Goal: Task Accomplishment & Management: Manage account settings

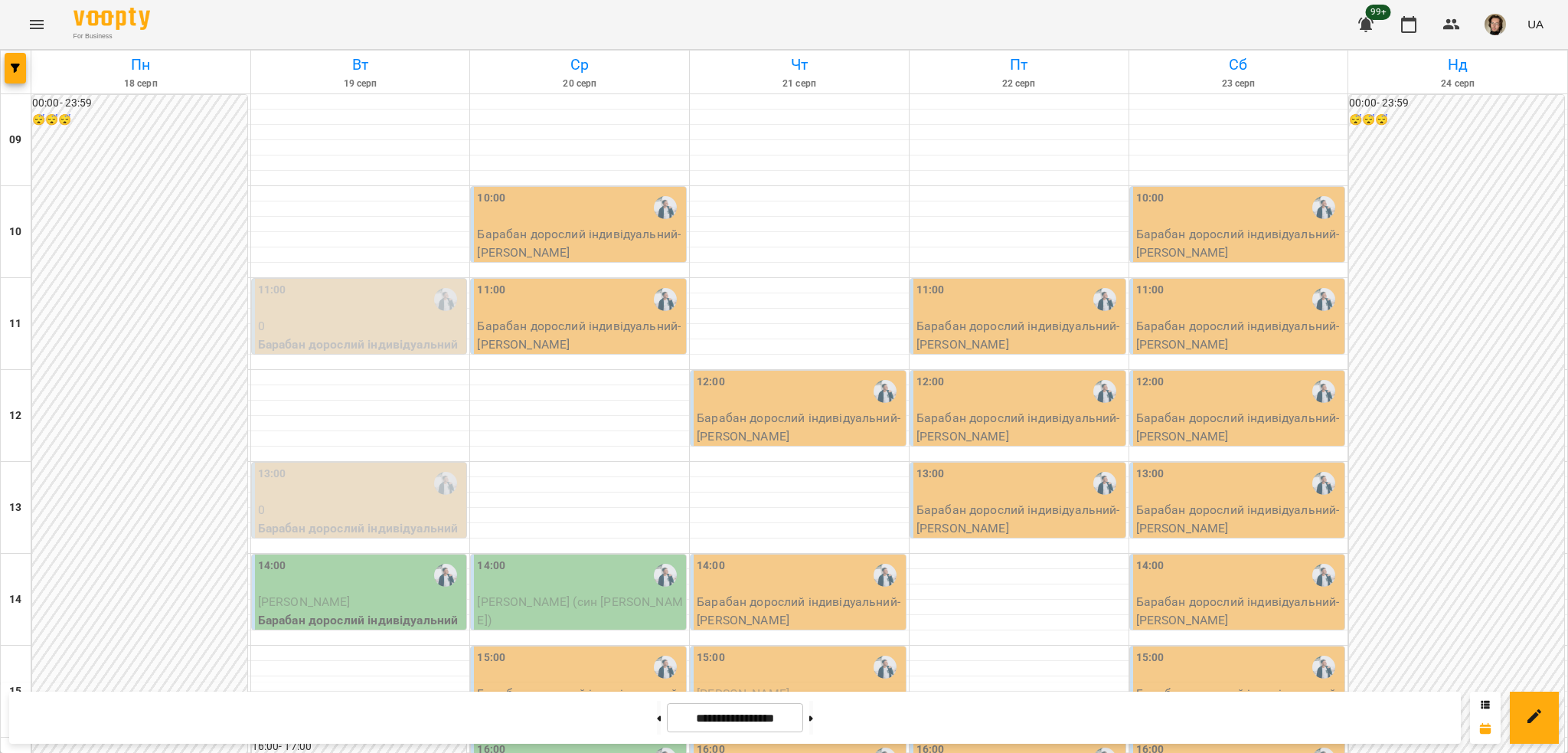
scroll to position [307, 0]
click at [813, 730] on button at bounding box center [811, 717] width 3 height 34
type input "**********"
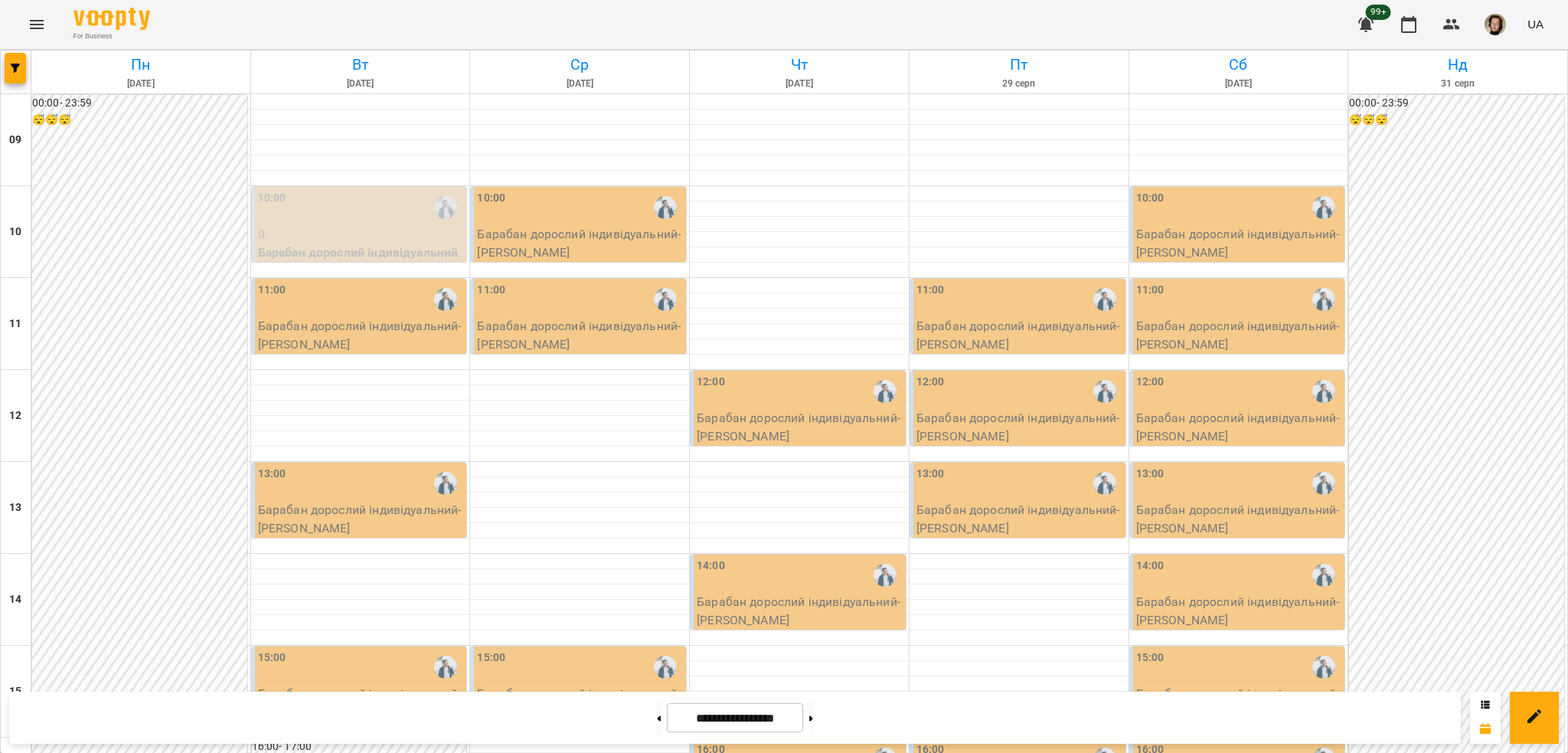
click at [41, 6] on button "Menu" at bounding box center [37, 24] width 37 height 37
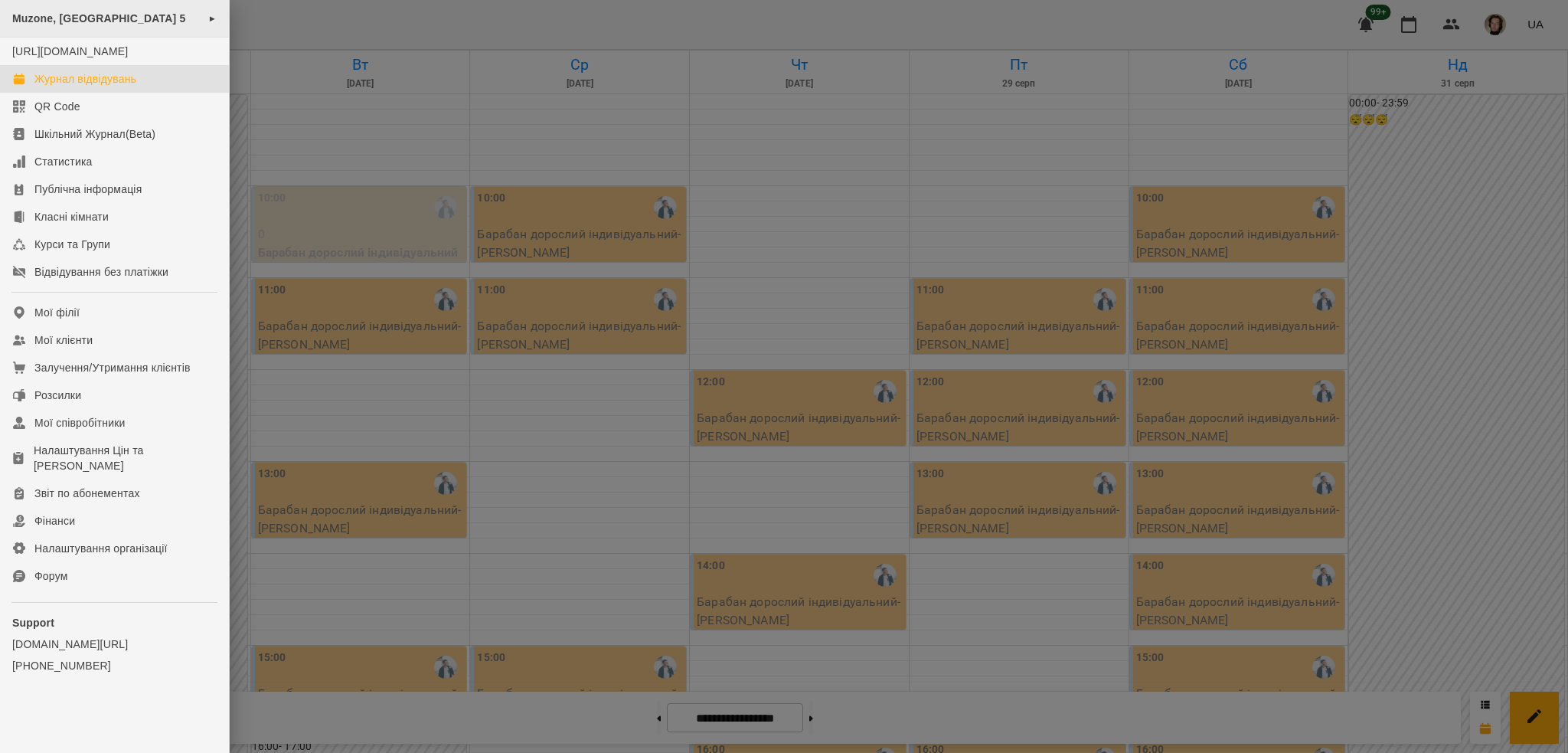
click at [79, 29] on div "Muzone, [GEOGRAPHIC_DATA] 5 ►" at bounding box center [114, 19] width 229 height 37
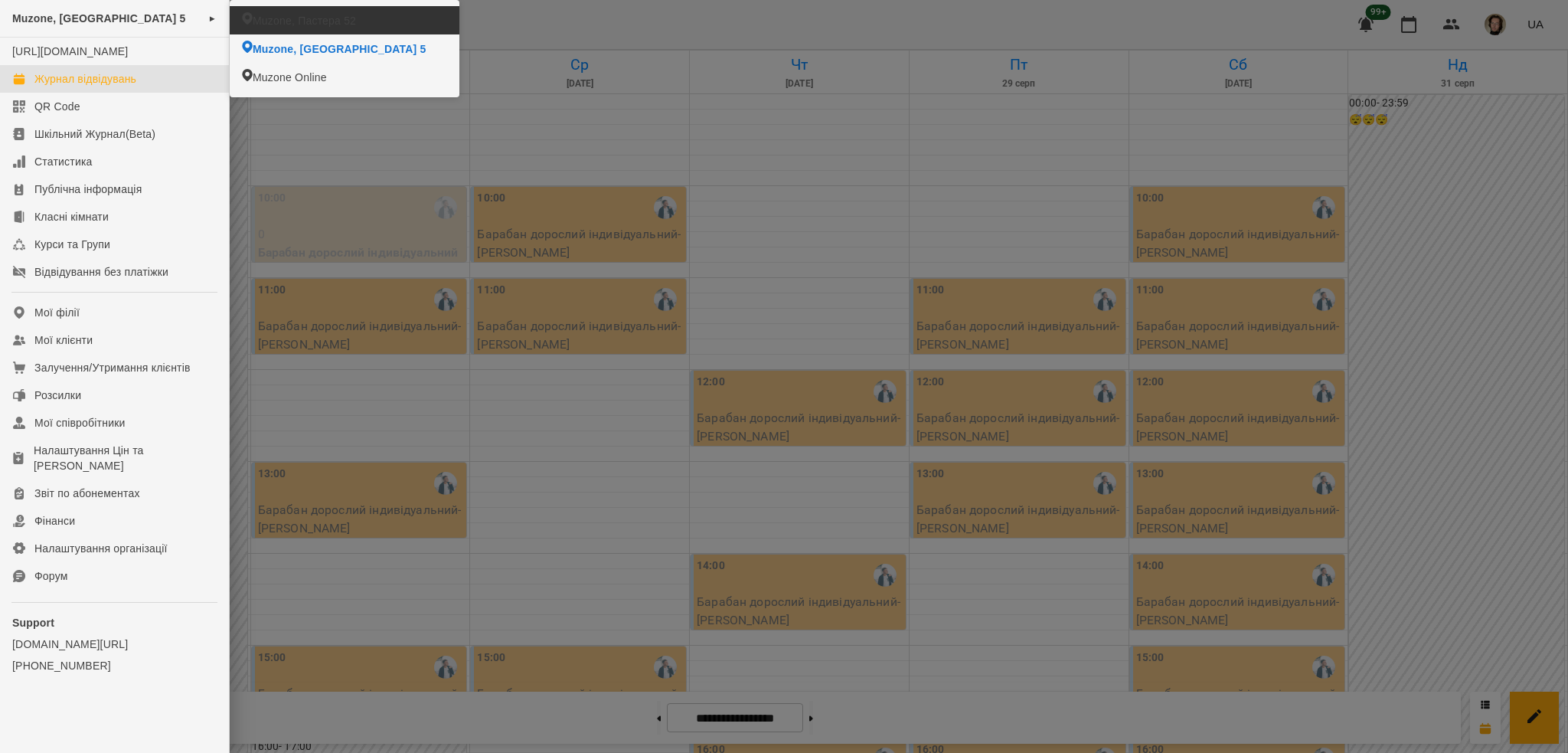
click at [345, 23] on span "Muzone, Пастера 52" at bounding box center [304, 20] width 103 height 15
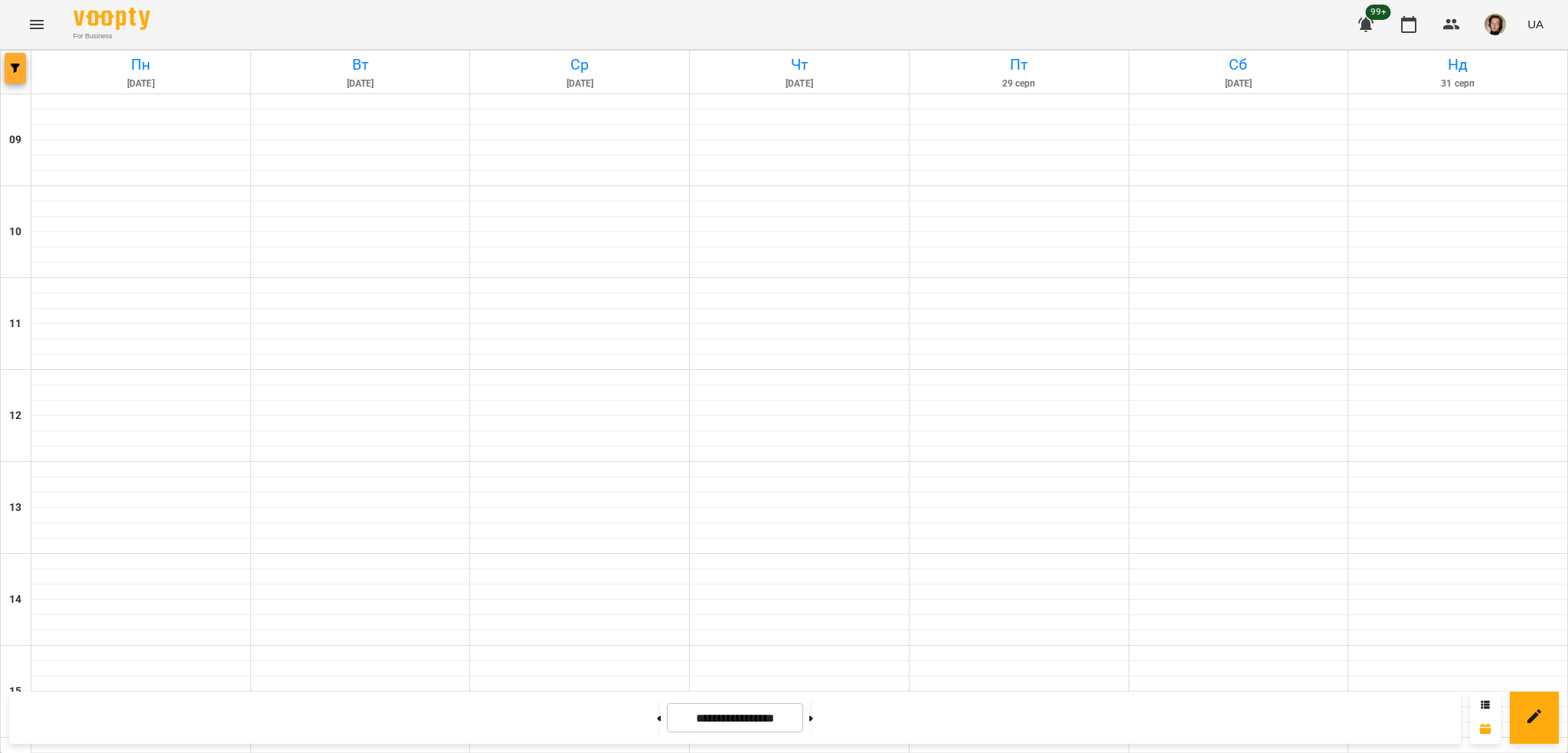
click at [22, 60] on button "button" at bounding box center [14, 68] width 21 height 31
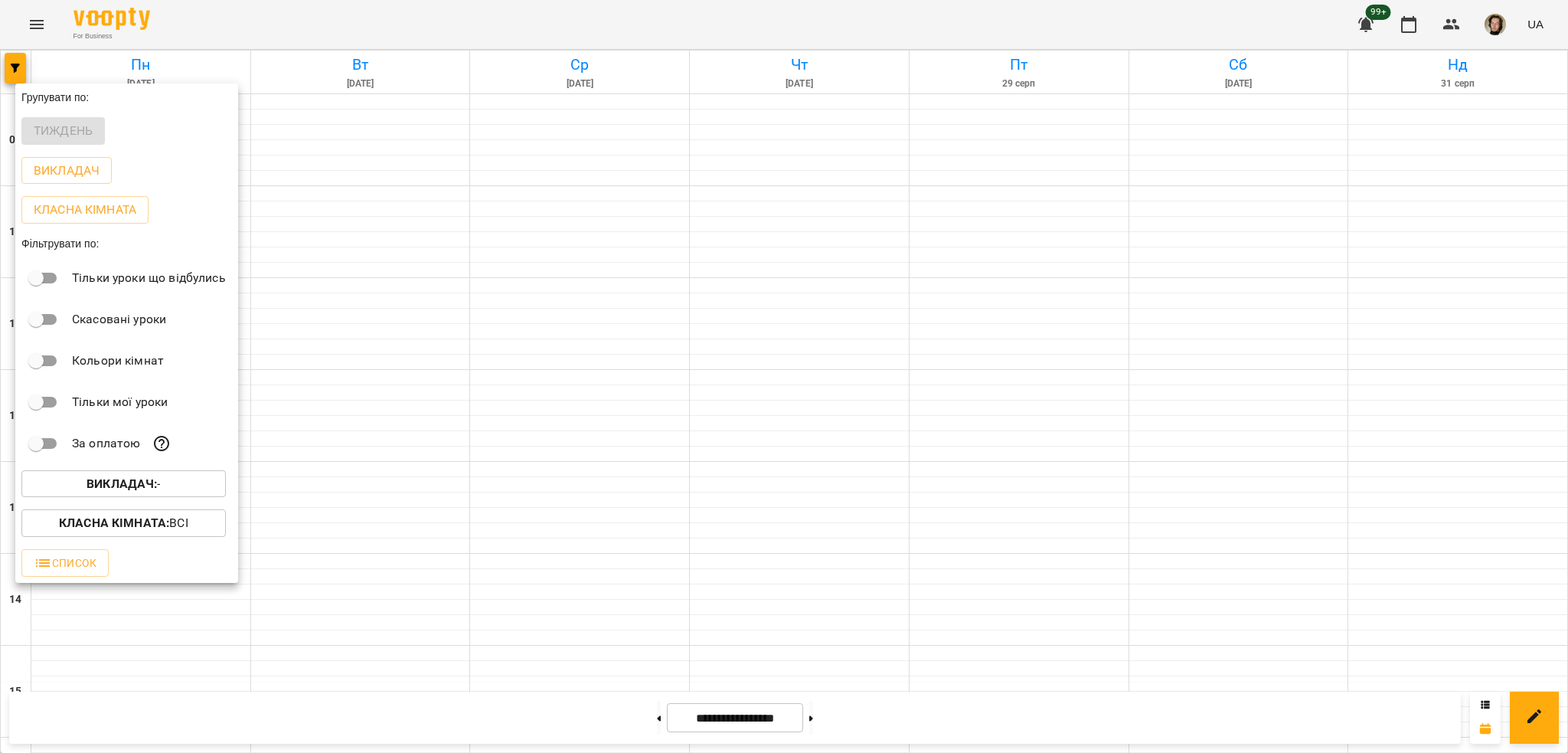
click at [192, 484] on span "Викладач : -" at bounding box center [123, 484] width 180 height 19
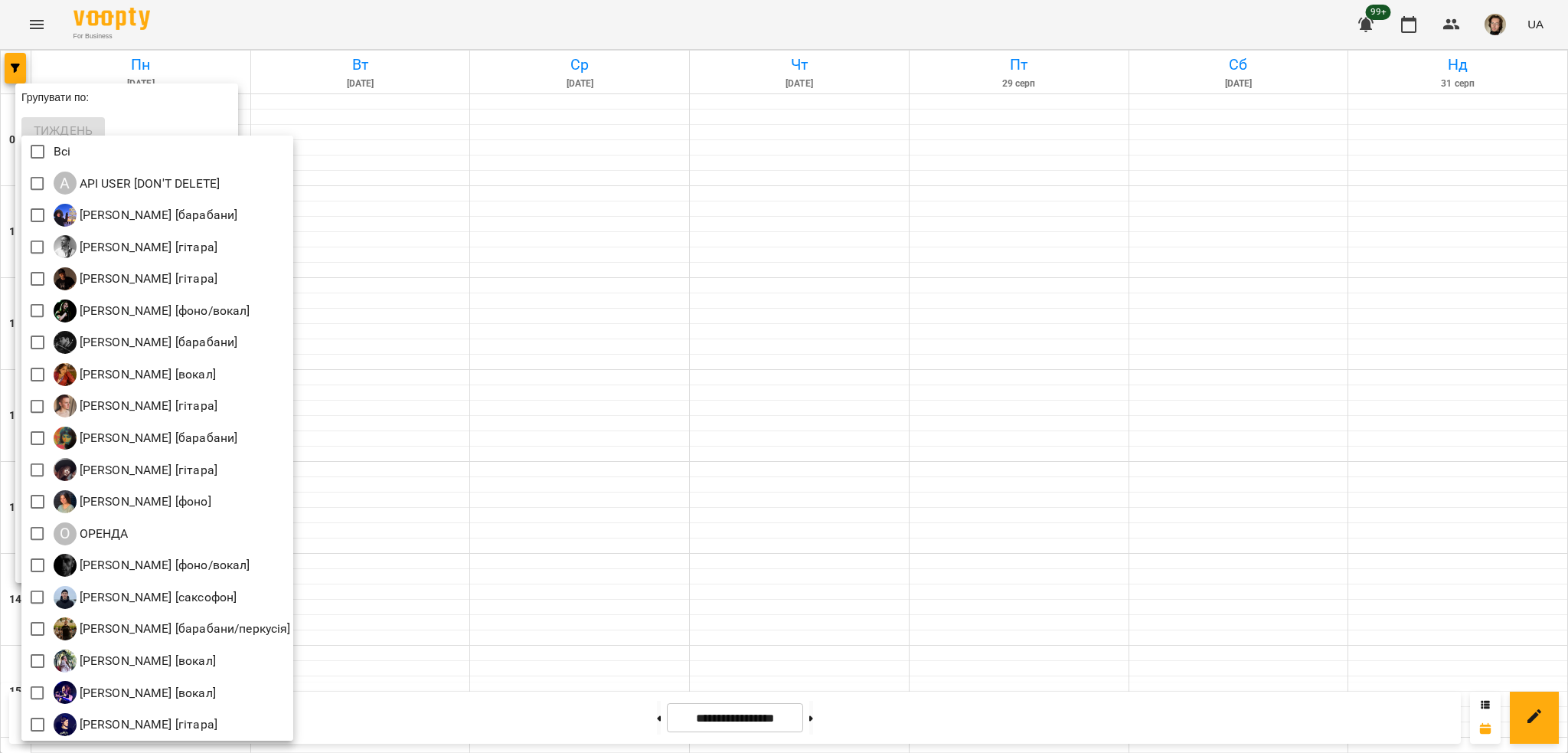
click at [380, 209] on div at bounding box center [784, 376] width 1568 height 753
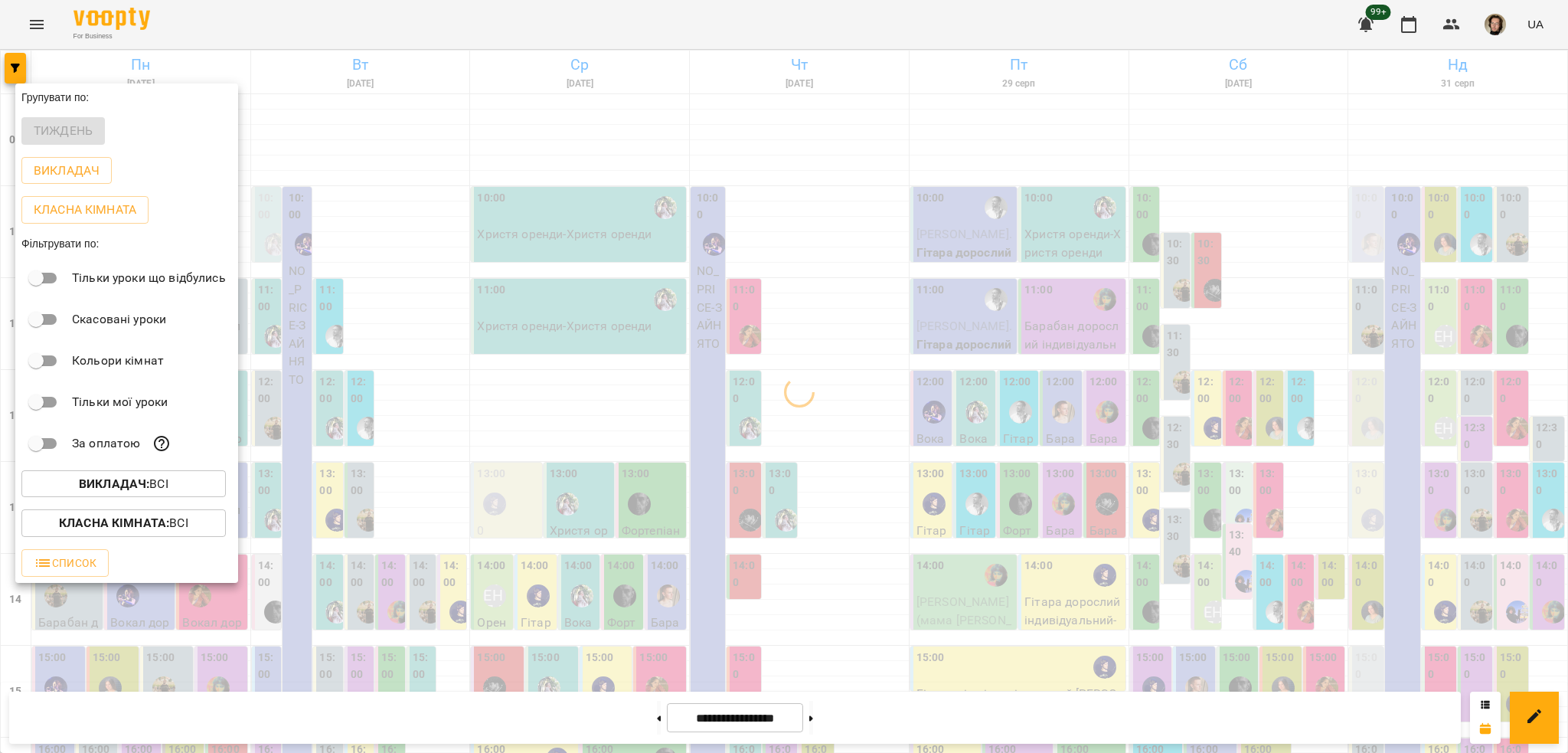
click at [164, 526] on b "Класна кімната :" at bounding box center [113, 522] width 110 height 14
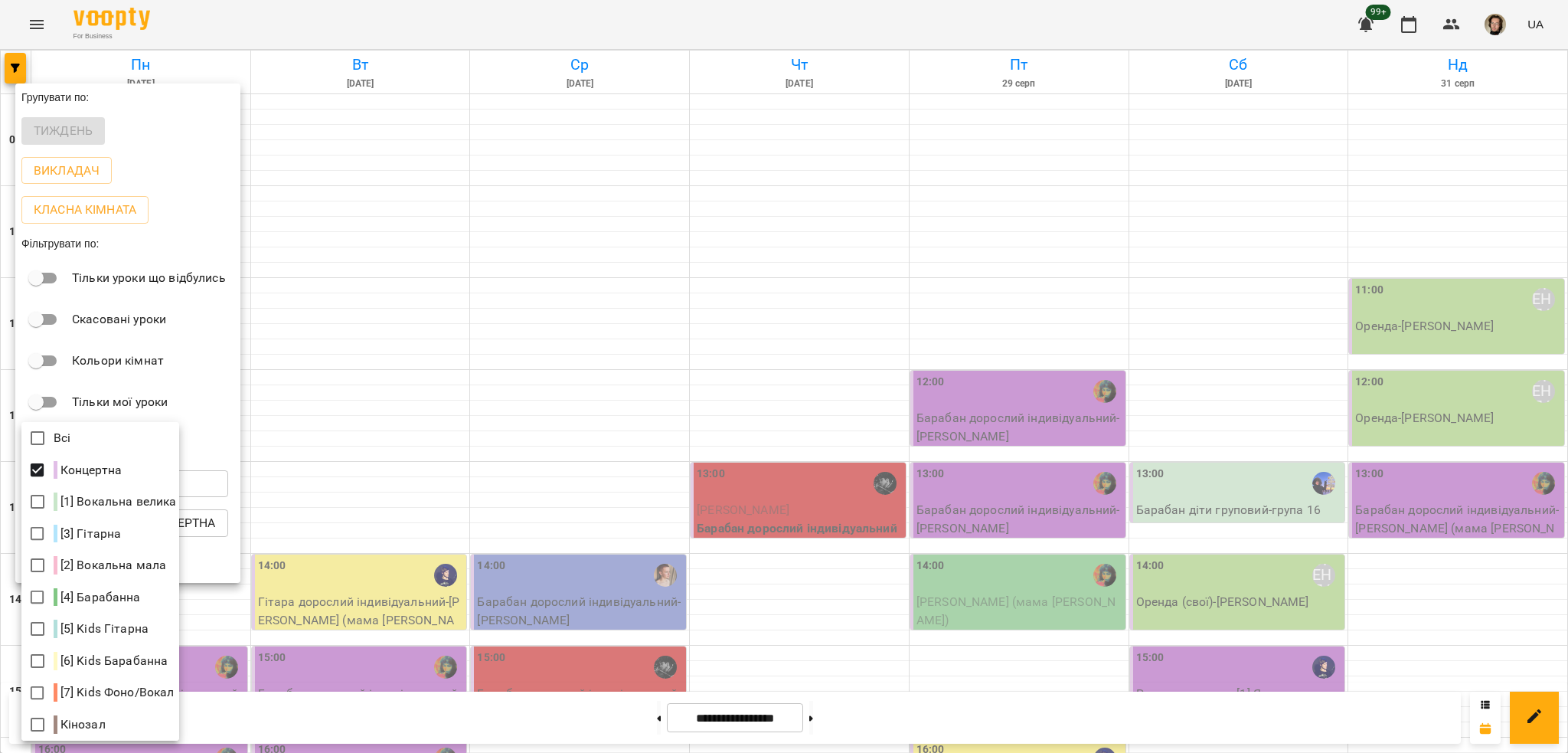
click at [132, 440] on div "Всі" at bounding box center [100, 438] width 158 height 32
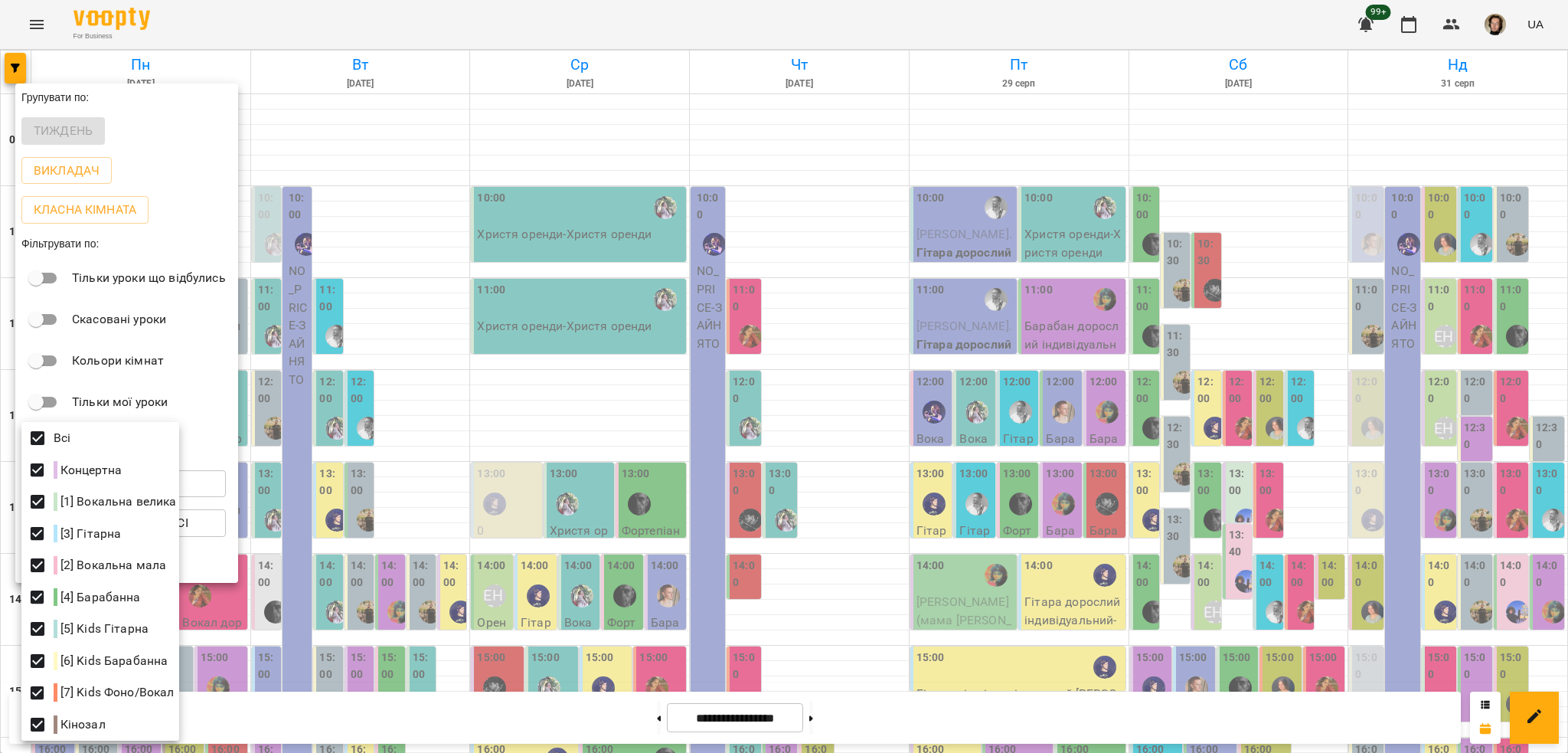
click at [412, 359] on div at bounding box center [784, 376] width 1568 height 753
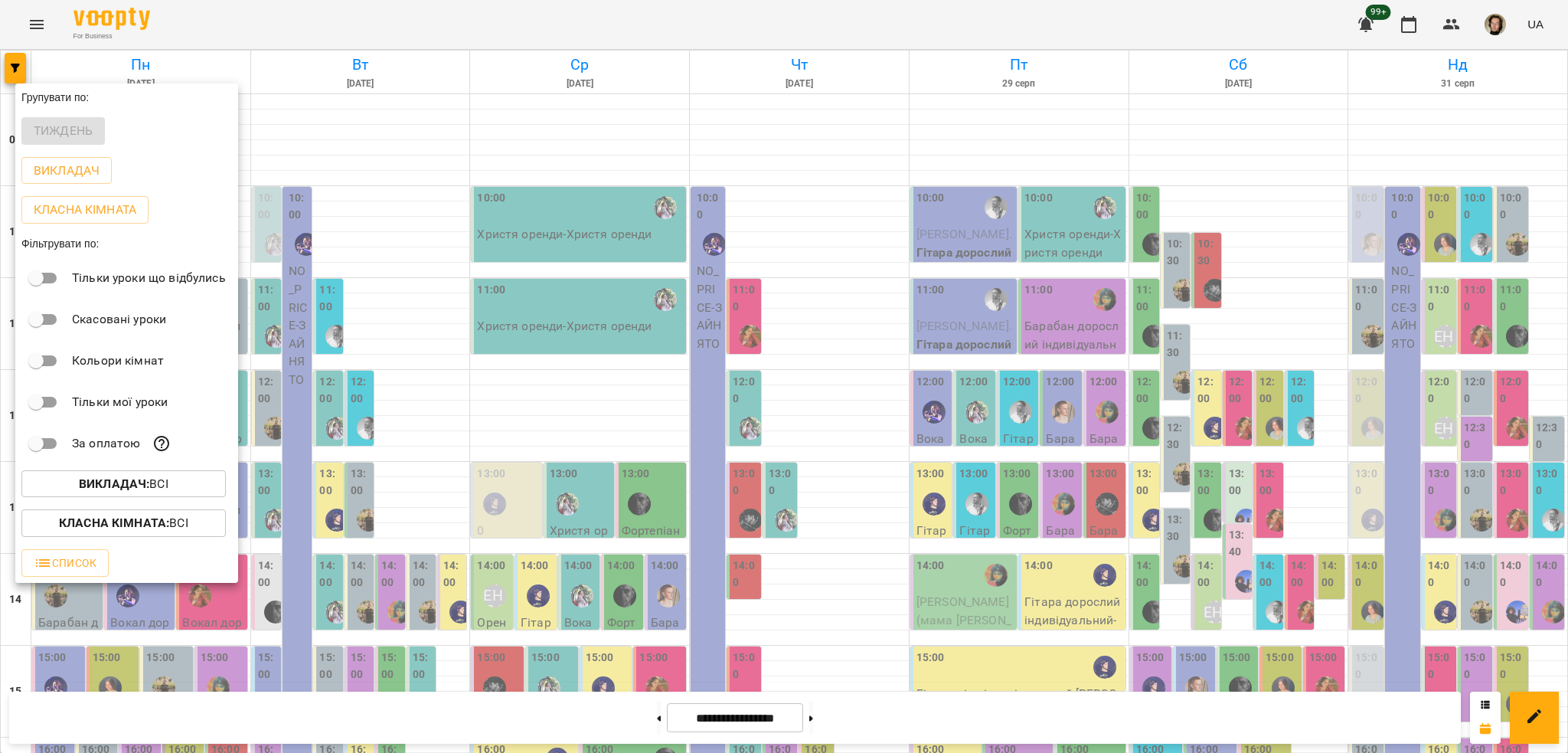
click at [102, 530] on b "Класна кімната :" at bounding box center [113, 522] width 110 height 14
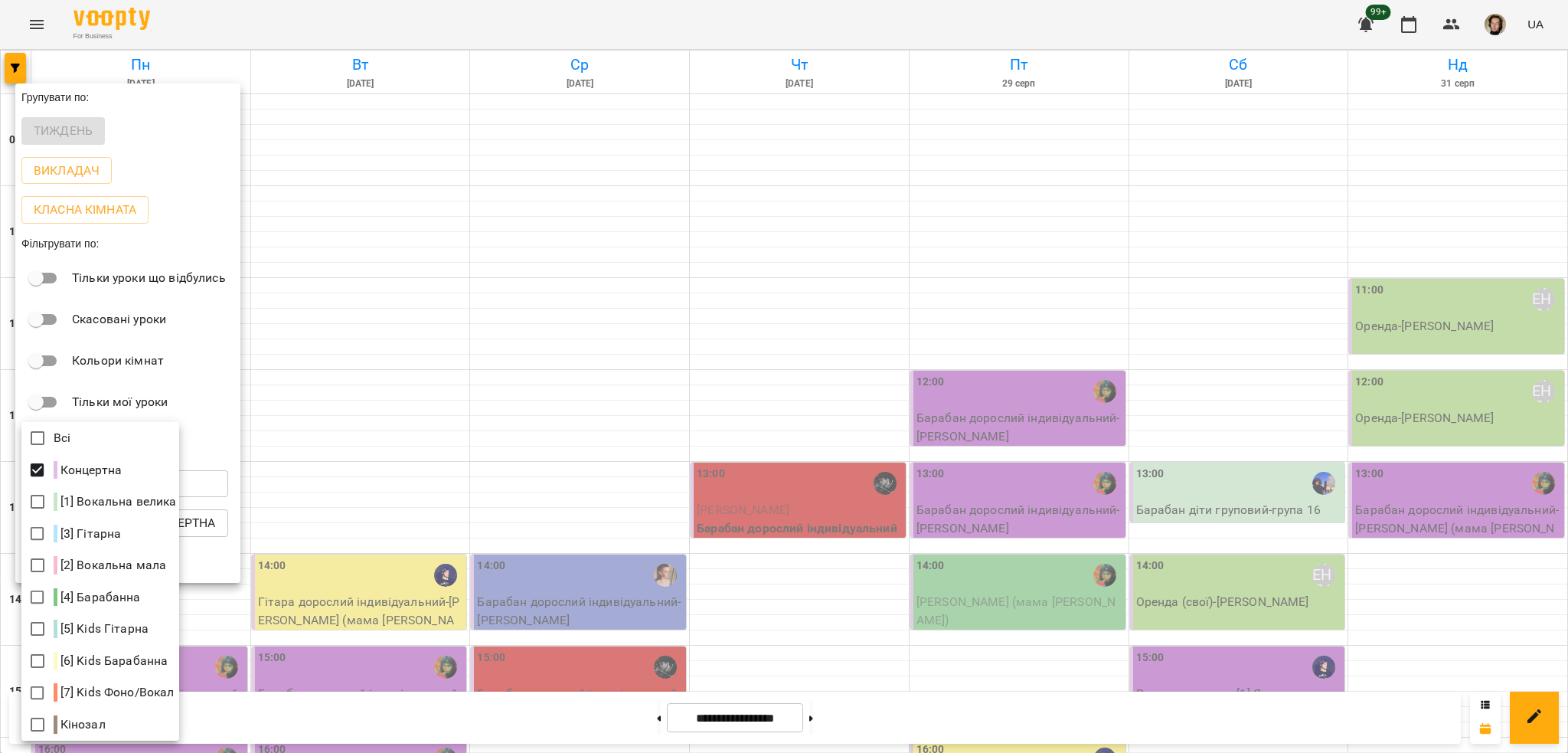
click at [463, 418] on div at bounding box center [784, 376] width 1568 height 753
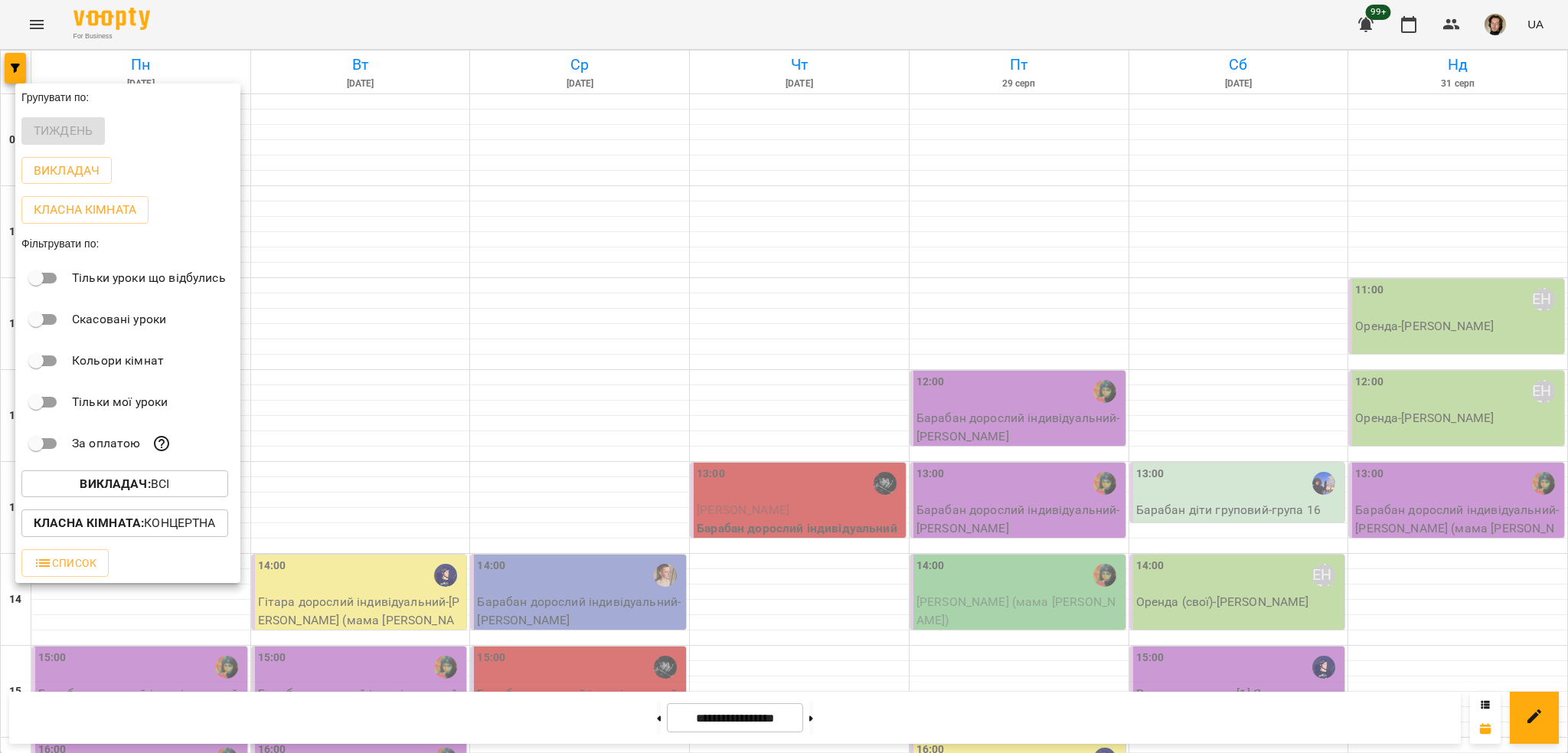
click at [430, 417] on div at bounding box center [784, 376] width 1568 height 753
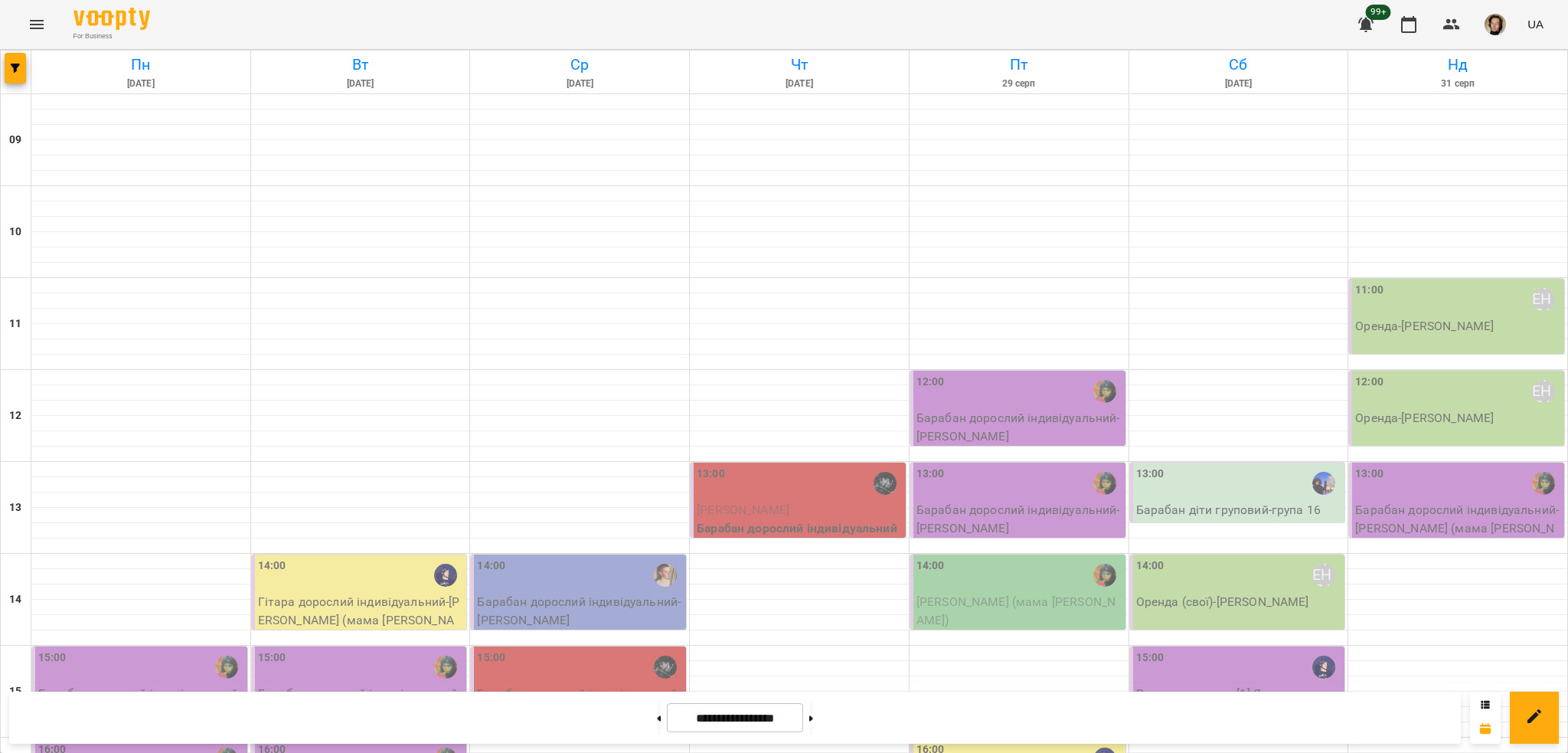
scroll to position [197, 0]
click at [651, 713] on div at bounding box center [658, 717] width 16 height 34
click at [657, 715] on button at bounding box center [658, 717] width 3 height 34
type input "**********"
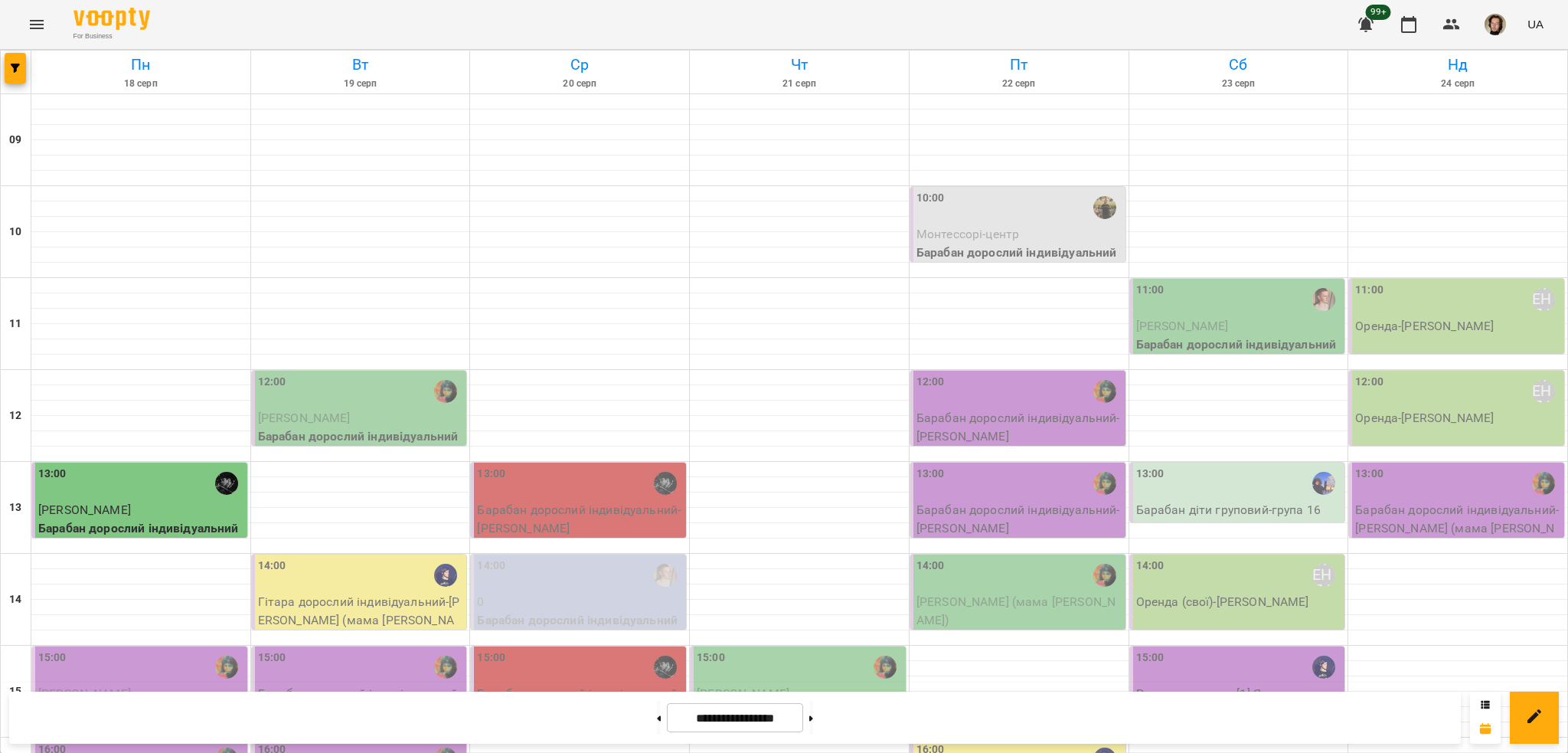
scroll to position [503, 0]
click at [19, 72] on icon "button" at bounding box center [15, 68] width 9 height 9
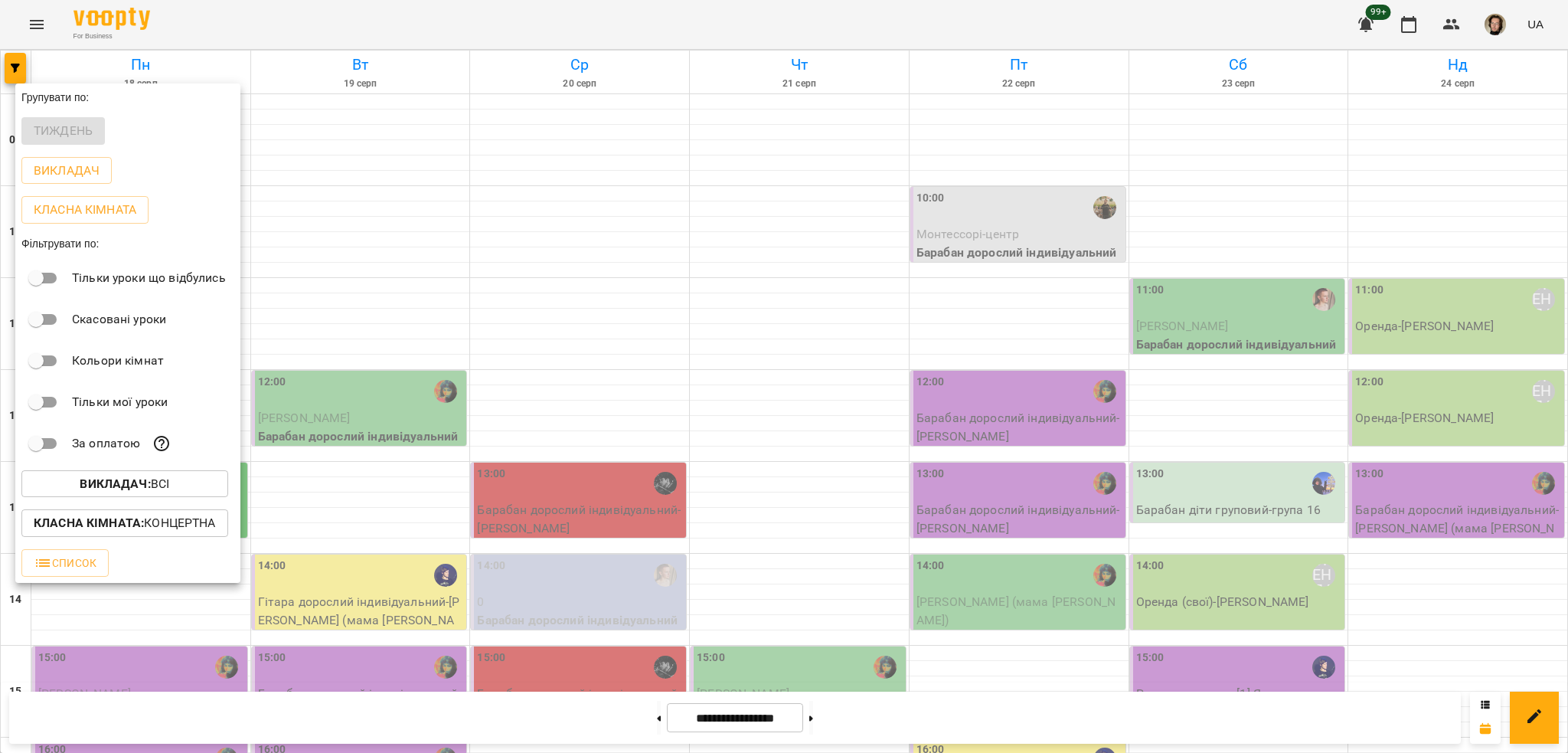
click at [175, 518] on p "Класна кімната : Концертна" at bounding box center [125, 523] width 182 height 19
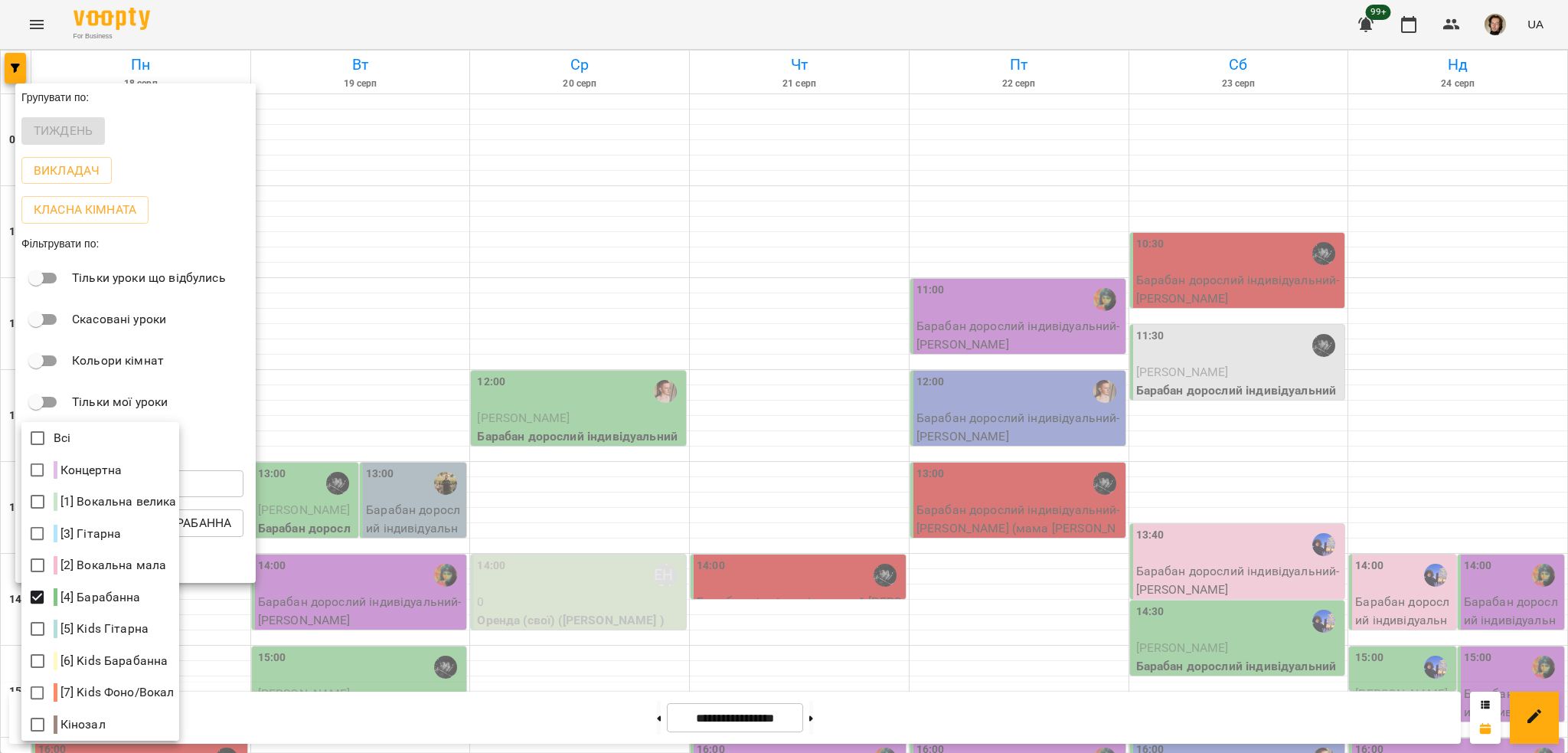
click at [521, 429] on div at bounding box center [784, 376] width 1568 height 753
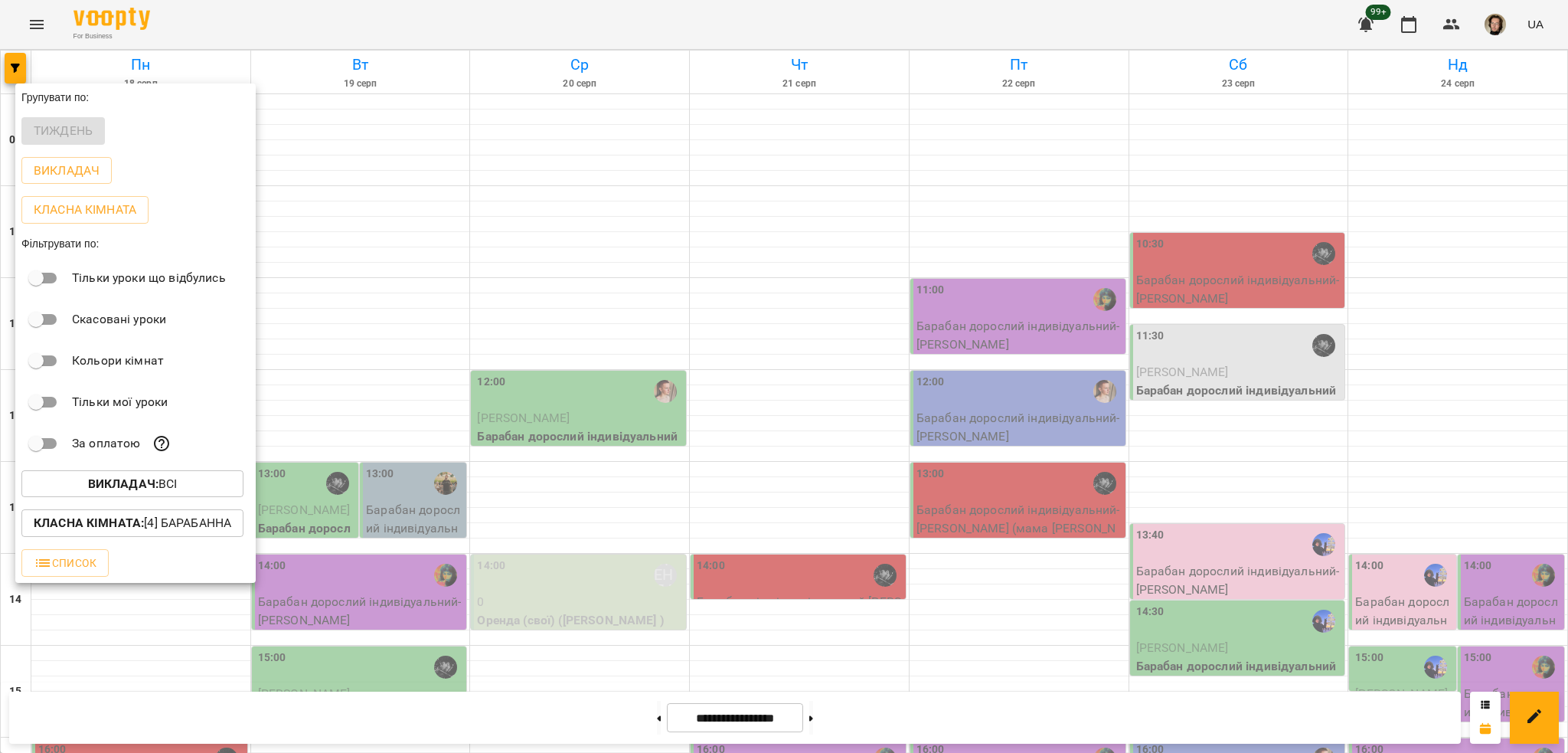
click at [432, 407] on div at bounding box center [784, 376] width 1568 height 753
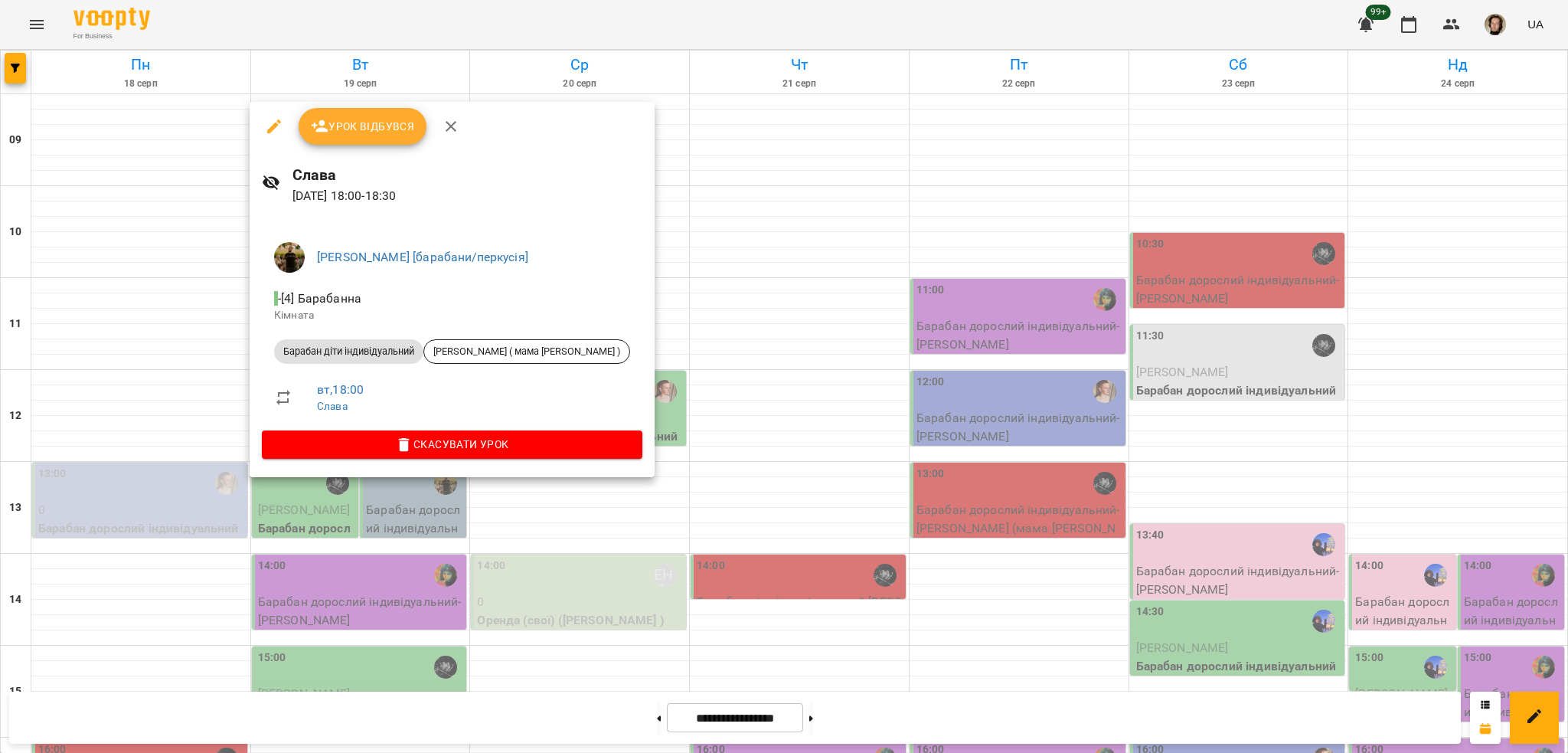
click at [710, 325] on div at bounding box center [784, 376] width 1568 height 753
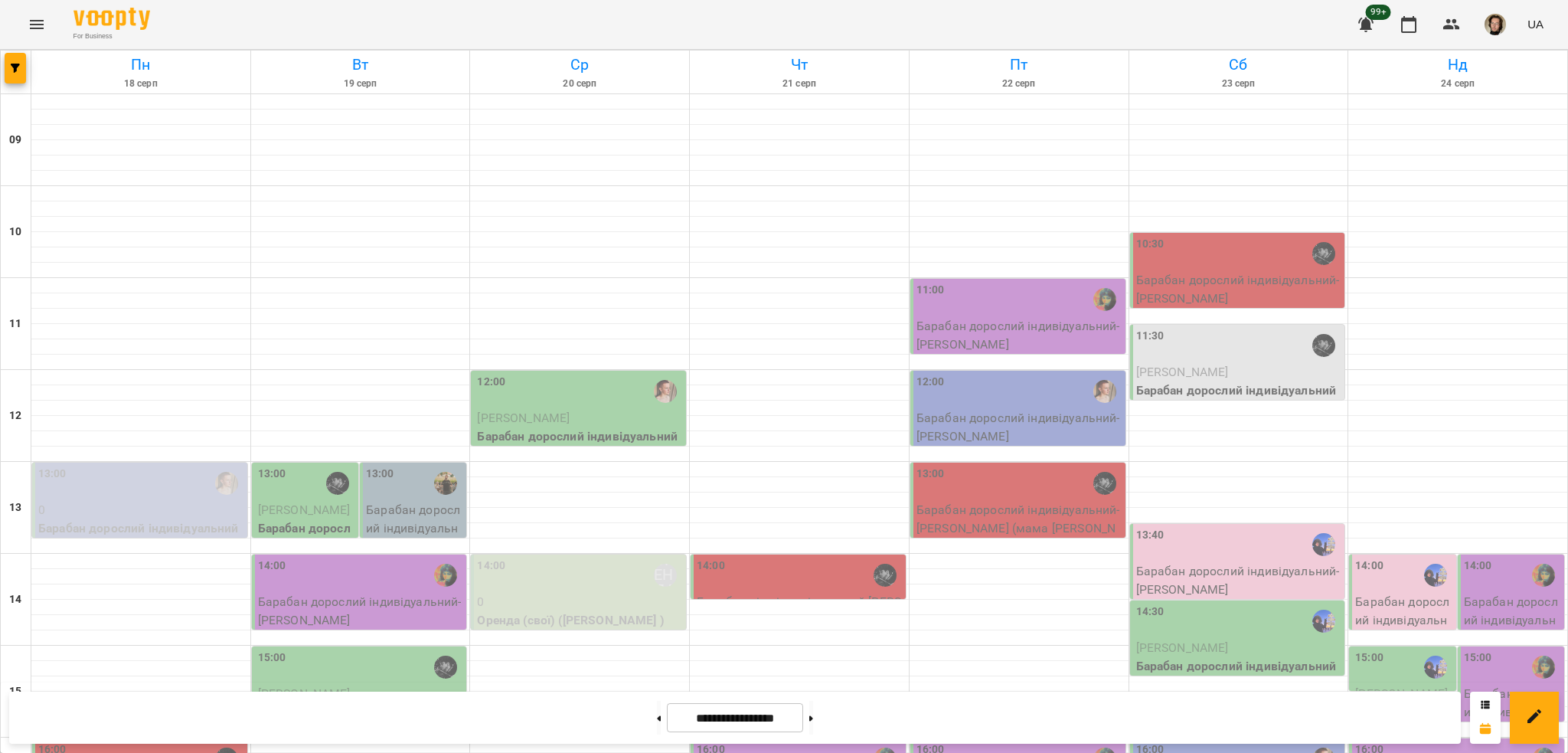
scroll to position [605, 0]
click at [17, 58] on button "button" at bounding box center [14, 68] width 21 height 31
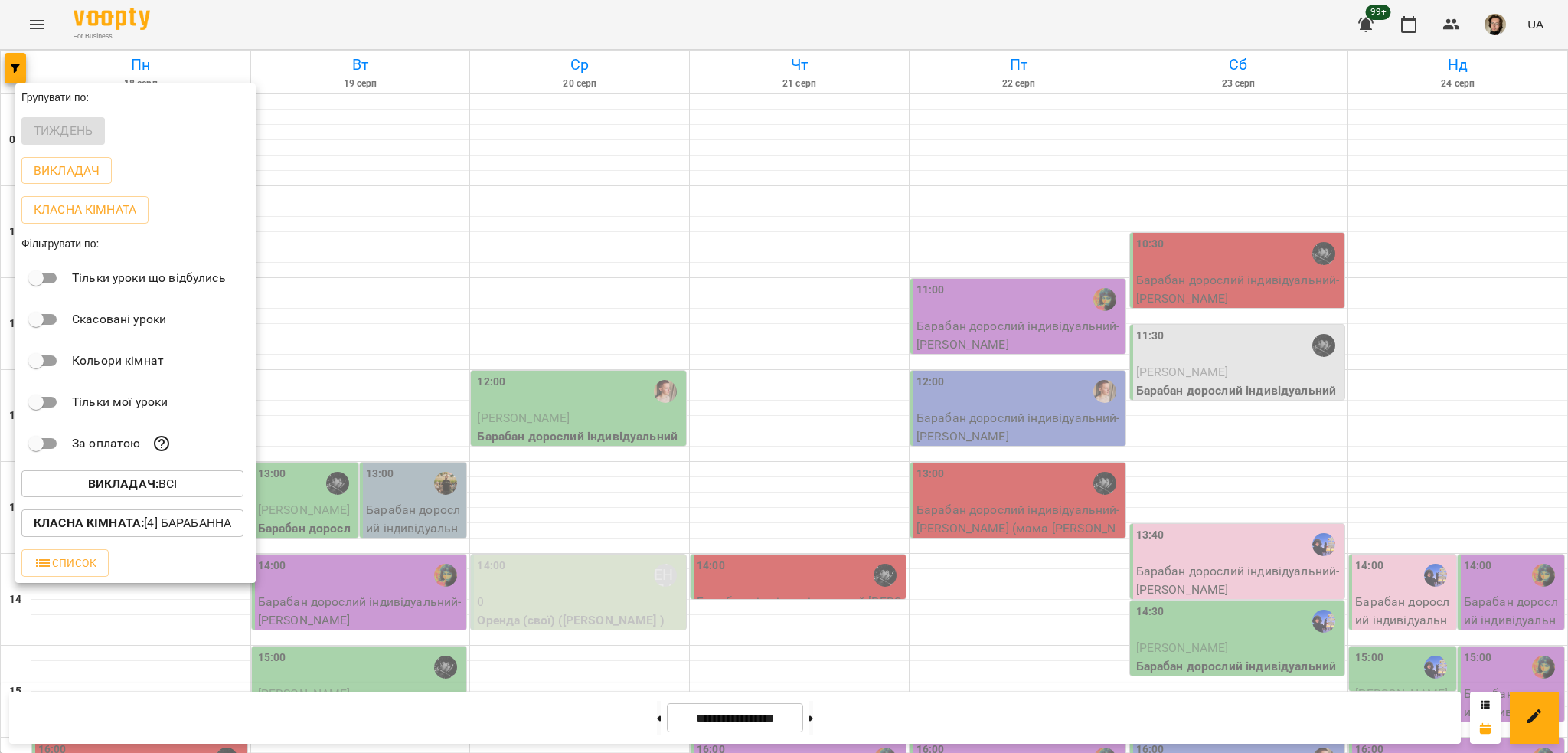
click at [505, 351] on div at bounding box center [784, 376] width 1568 height 753
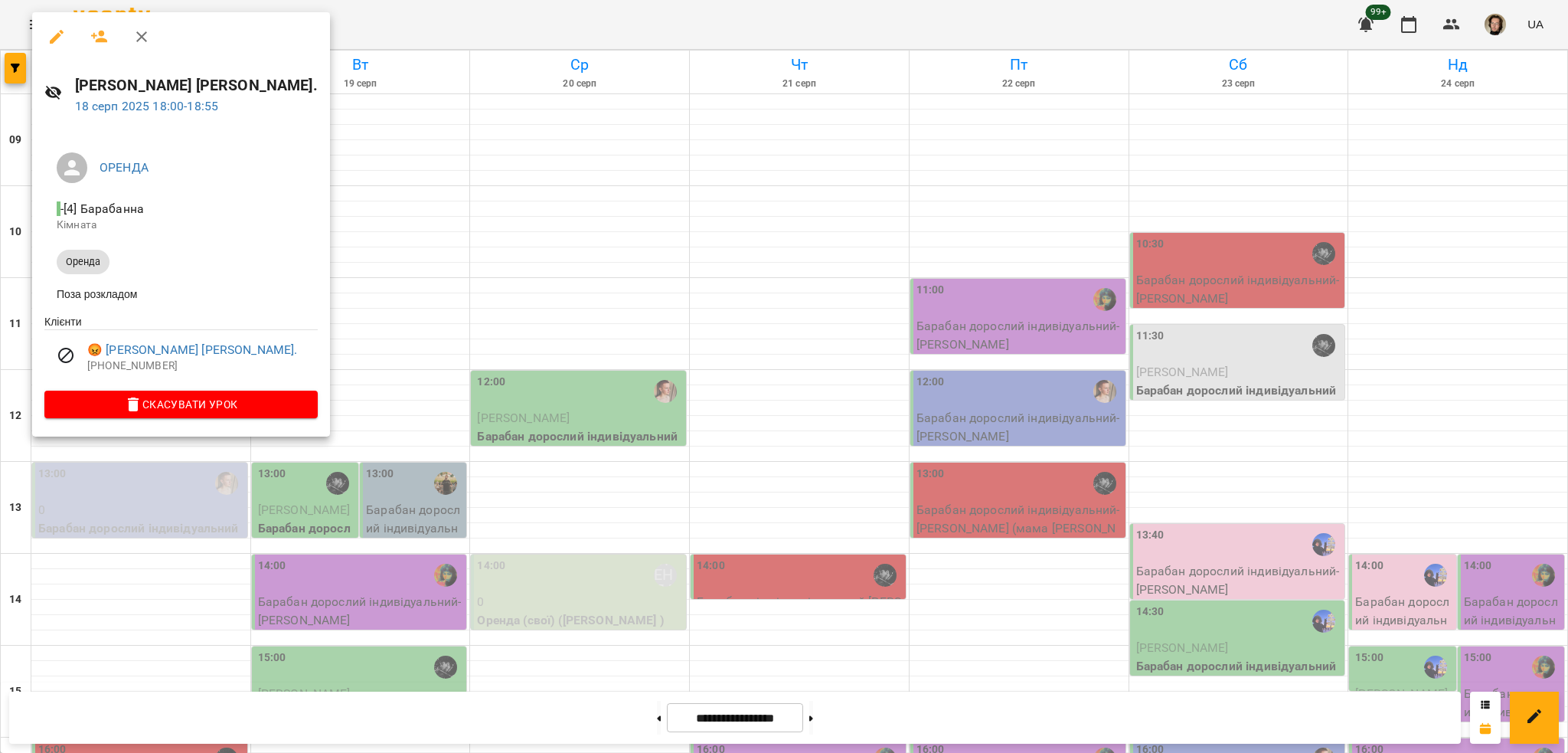
click at [48, 27] on icon "button" at bounding box center [57, 37] width 19 height 19
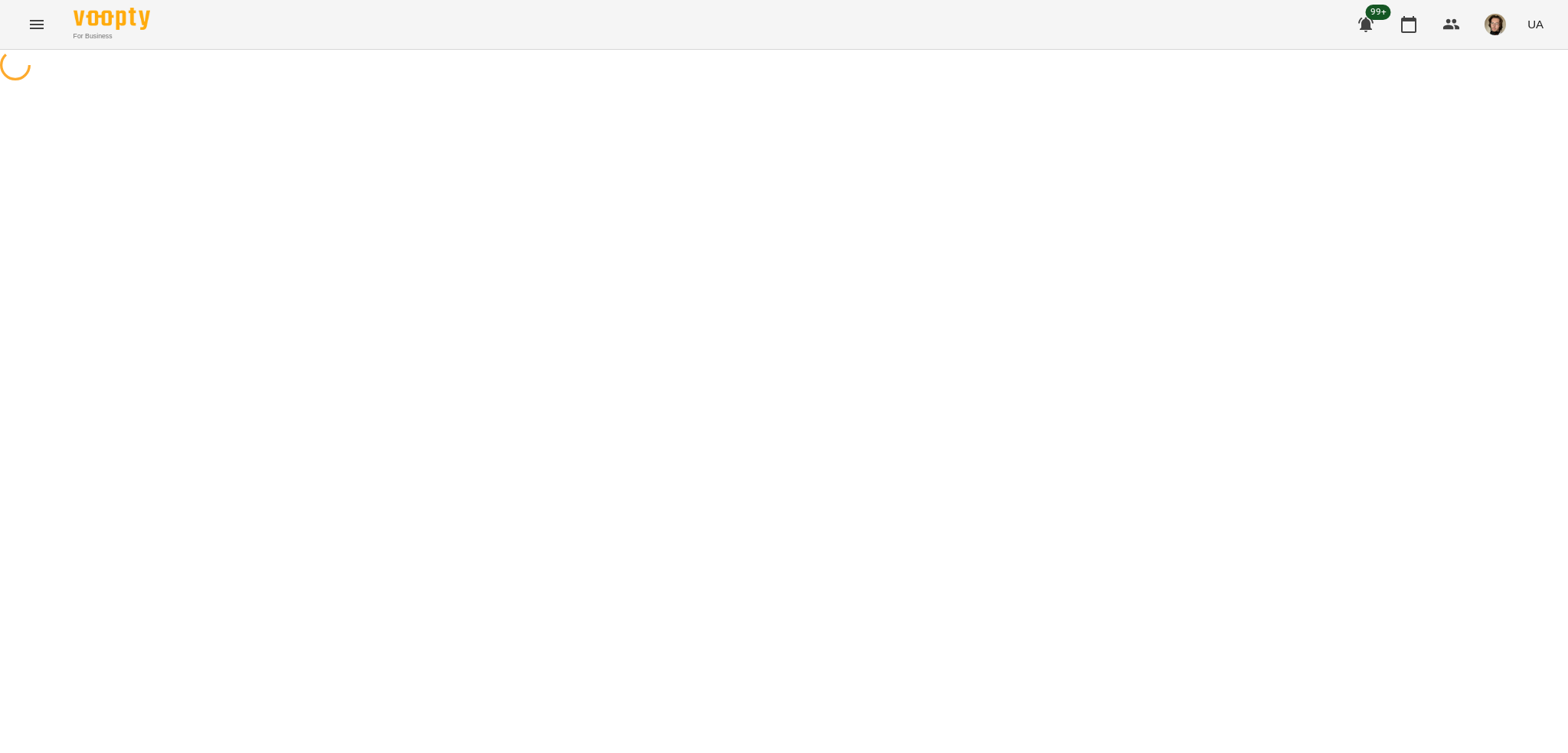
select select "******"
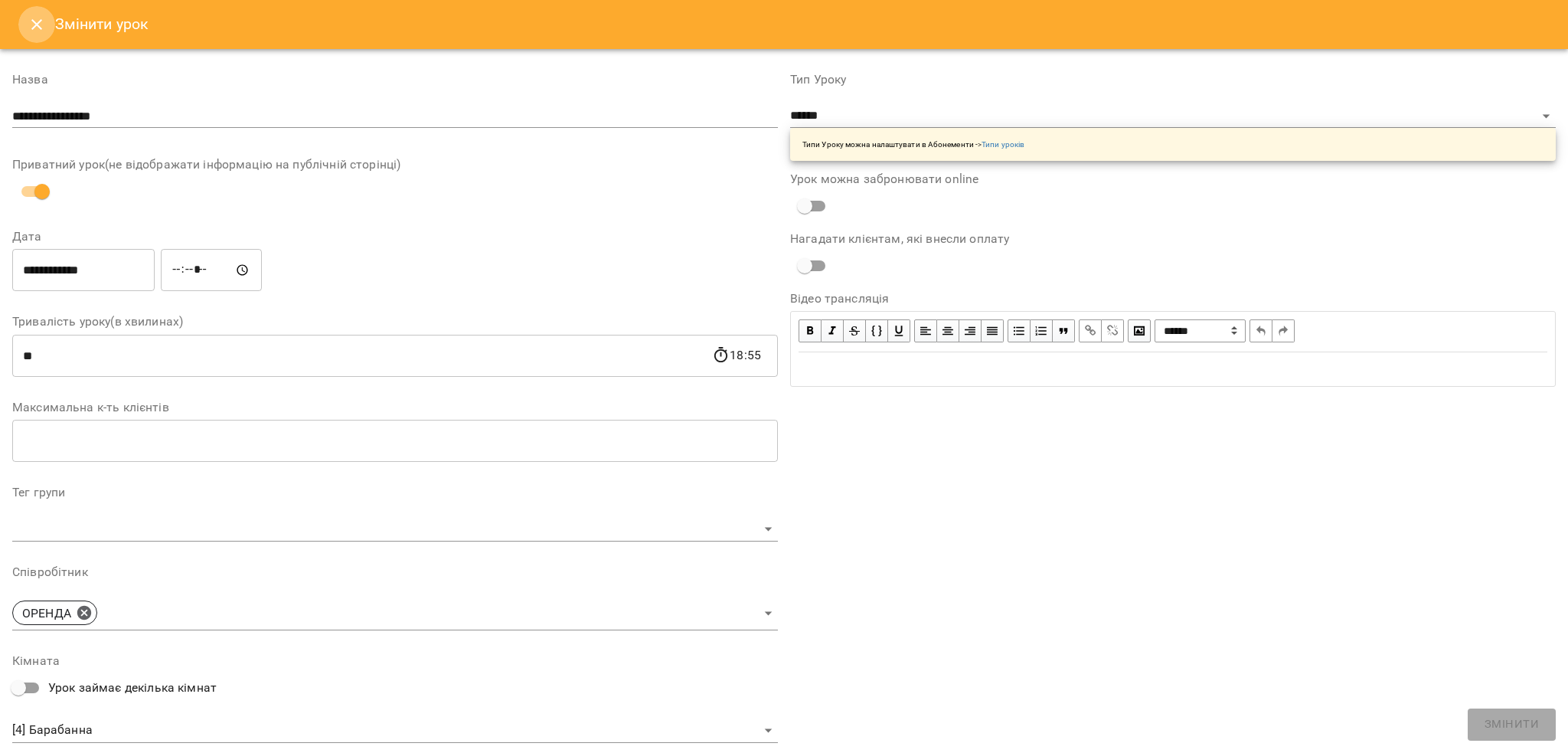
click at [32, 19] on icon "Close" at bounding box center [37, 25] width 19 height 19
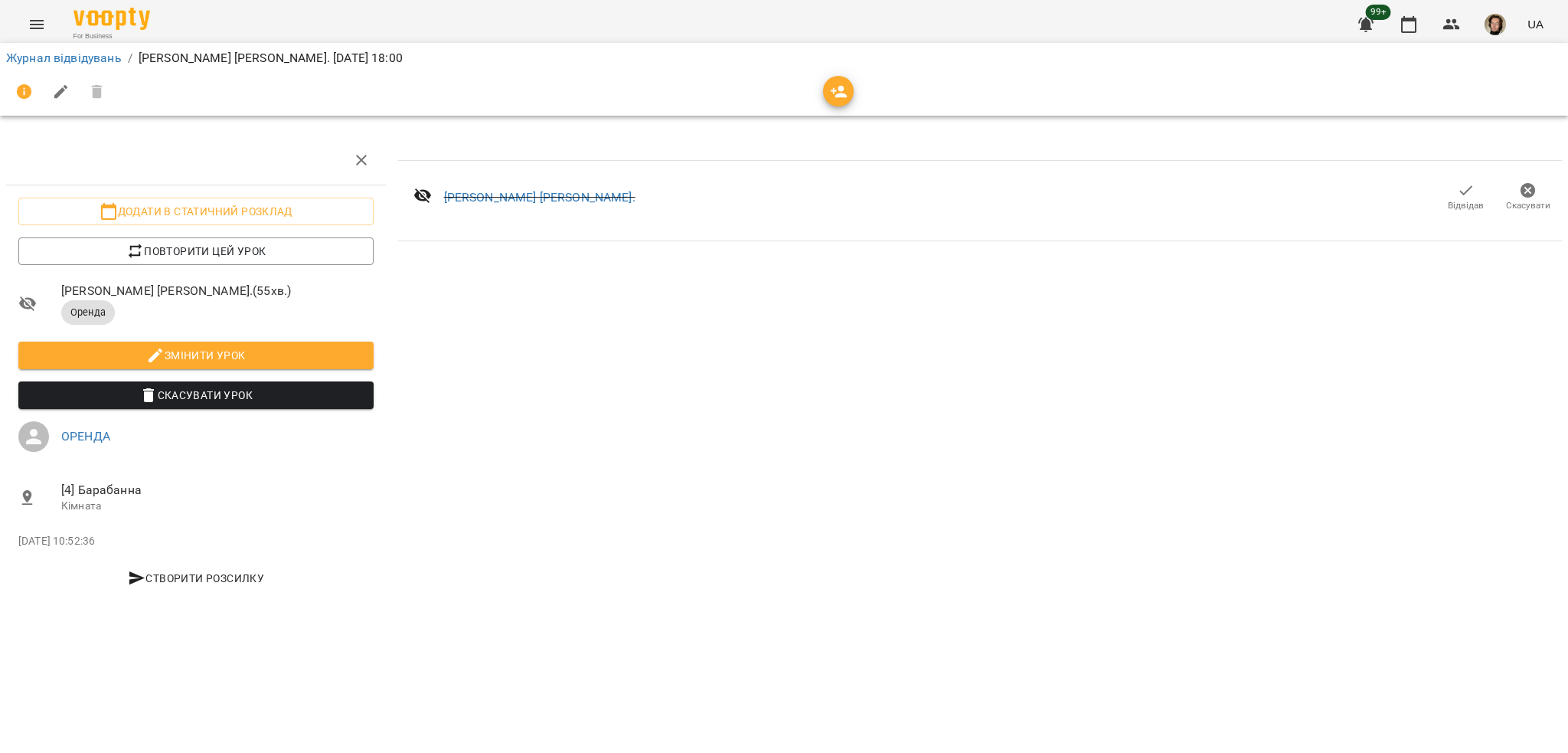
click at [1445, 200] on span "Відвідав" at bounding box center [1465, 197] width 43 height 31
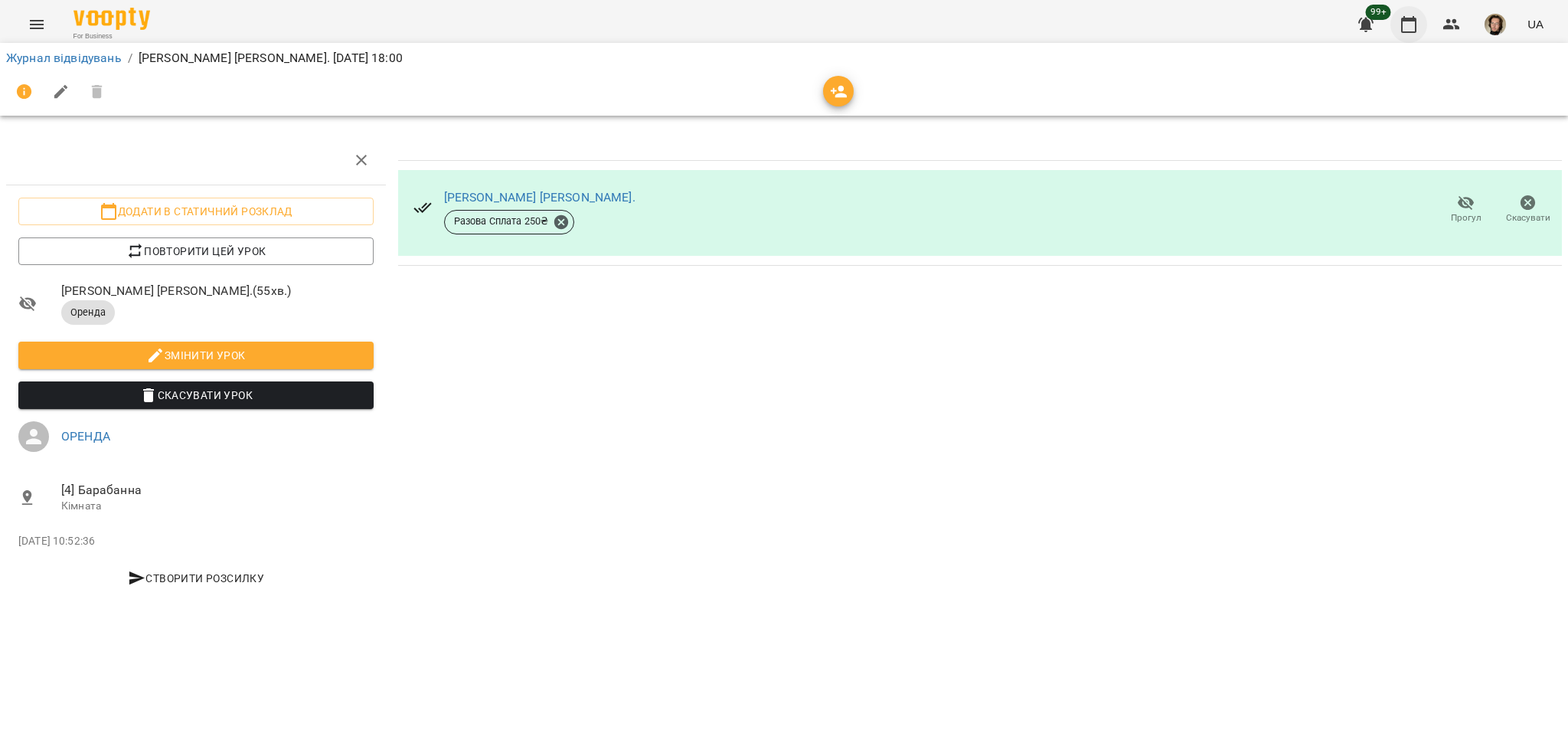
click at [1416, 26] on icon "button" at bounding box center [1409, 25] width 15 height 17
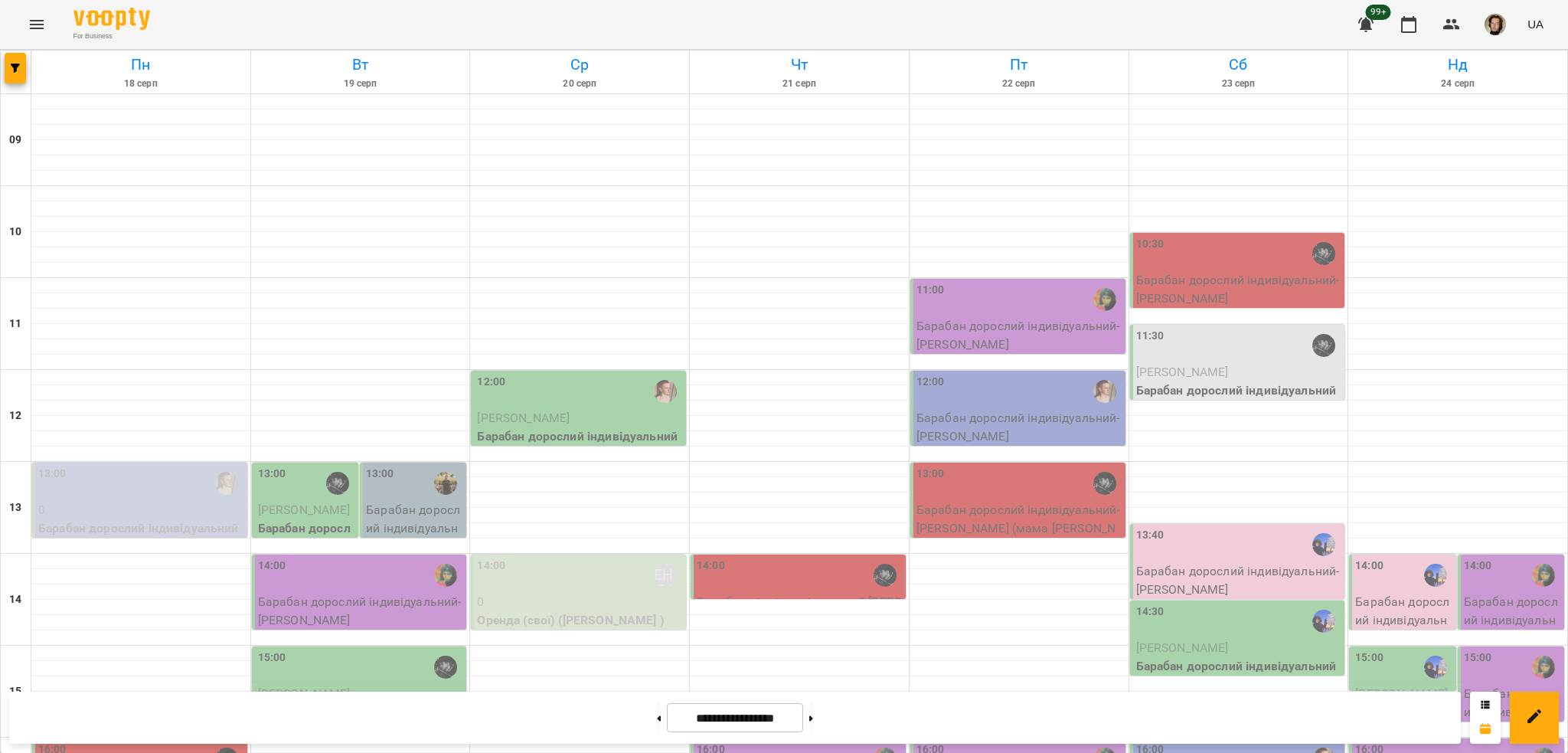
scroll to position [400, 0]
